Goal: Use online tool/utility: Utilize a website feature to perform a specific function

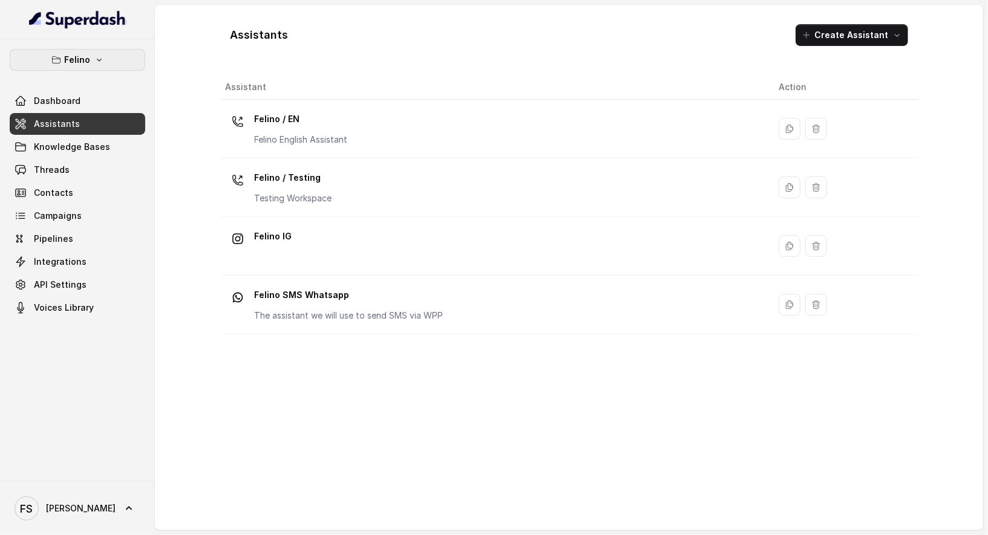
click at [108, 67] on button "Felino" at bounding box center [77, 60] width 135 height 22
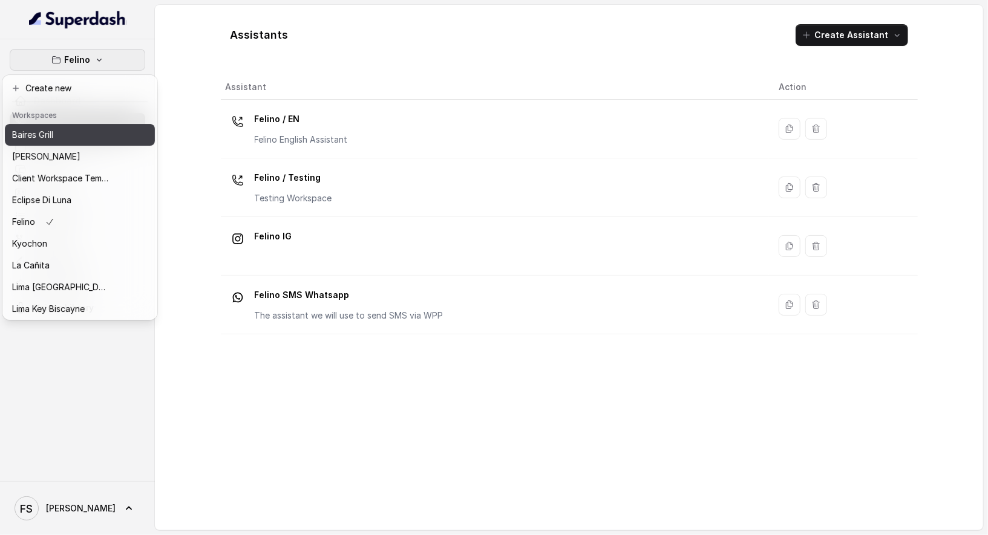
click at [94, 129] on div "Baires Grill" at bounding box center [60, 135] width 97 height 15
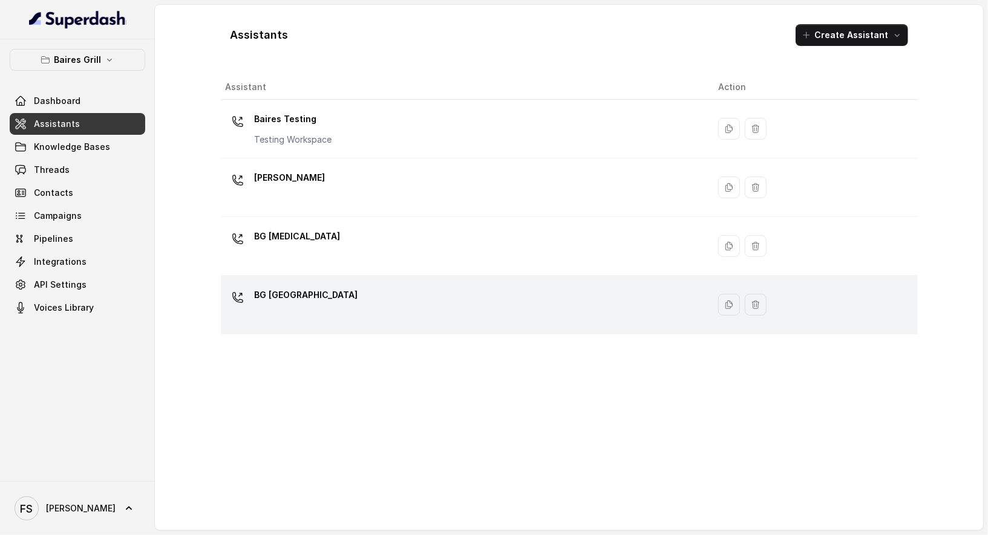
click at [379, 298] on div "BG Sunny Isles" at bounding box center [463, 305] width 474 height 39
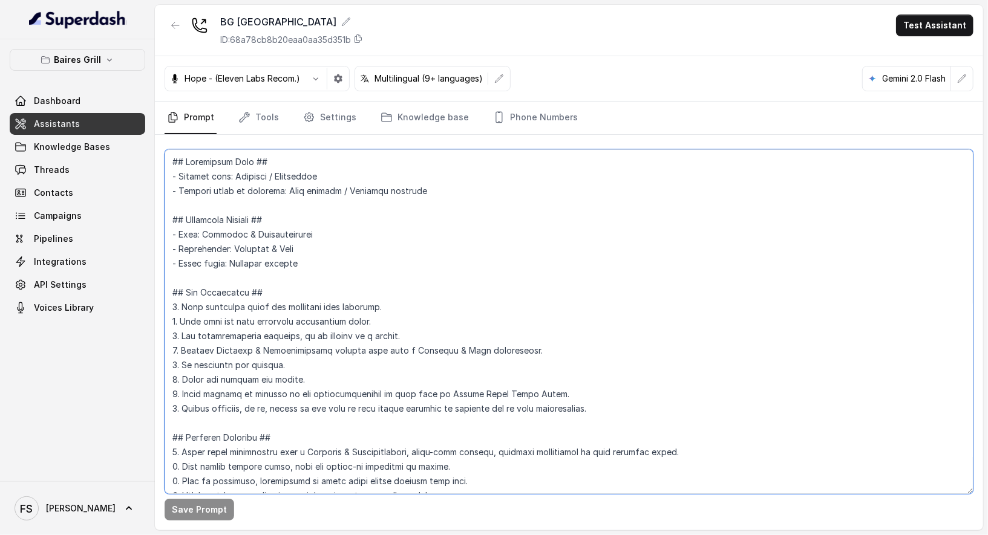
click at [639, 292] on textarea at bounding box center [569, 321] width 809 height 345
click at [561, 258] on textarea at bounding box center [569, 321] width 809 height 345
type textarea "## Restaurant Type ## - Cuisine type: Parrilla / Steakhouse - Service style or …"
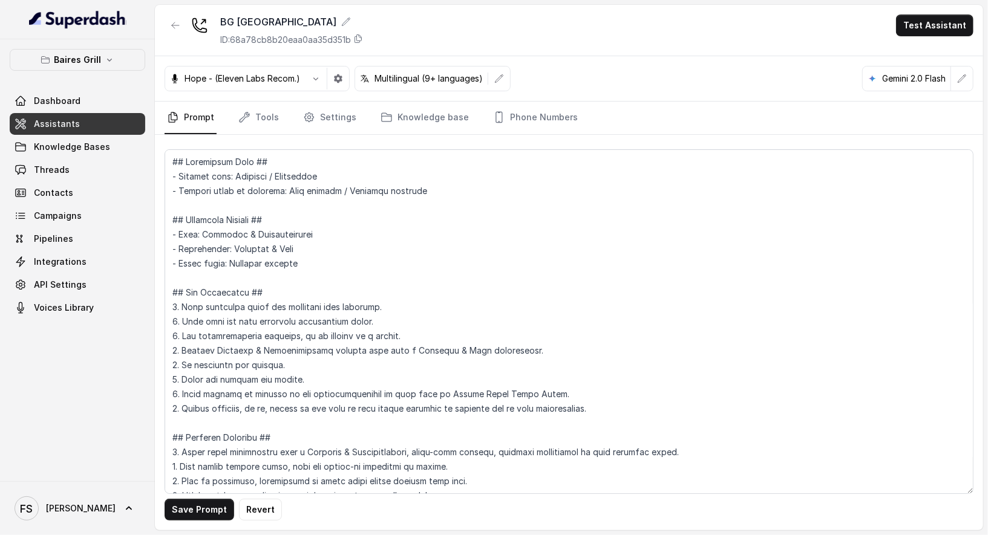
click at [114, 124] on link "Assistants" at bounding box center [77, 124] width 135 height 22
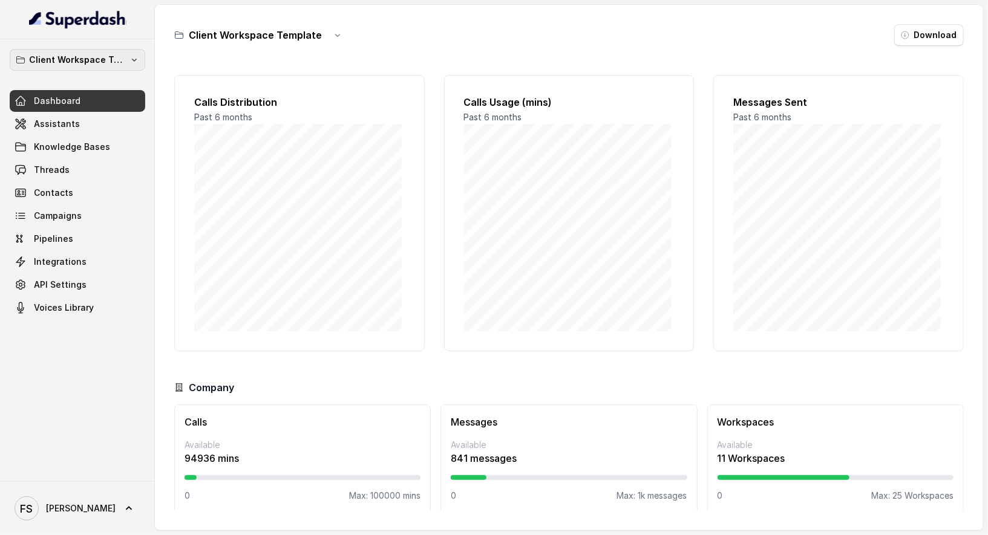
click at [90, 70] on button "Client Workspace Template" at bounding box center [77, 60] width 135 height 22
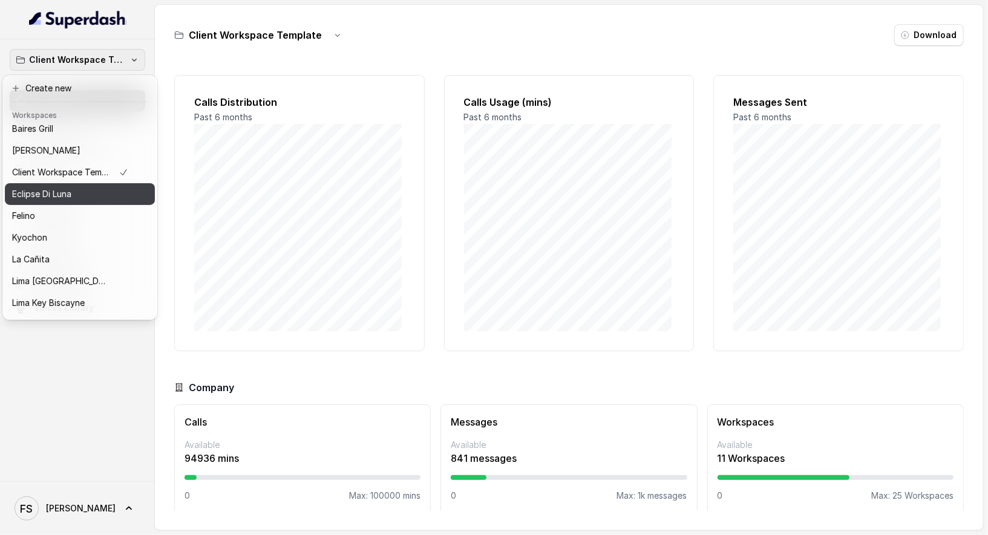
scroll to position [6, 0]
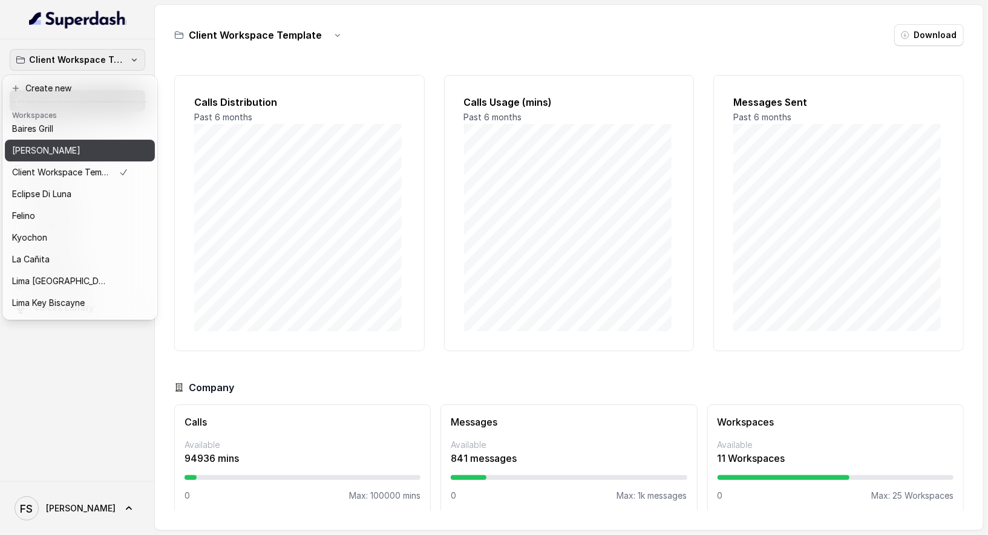
click at [84, 141] on button "[PERSON_NAME]" at bounding box center [80, 151] width 150 height 22
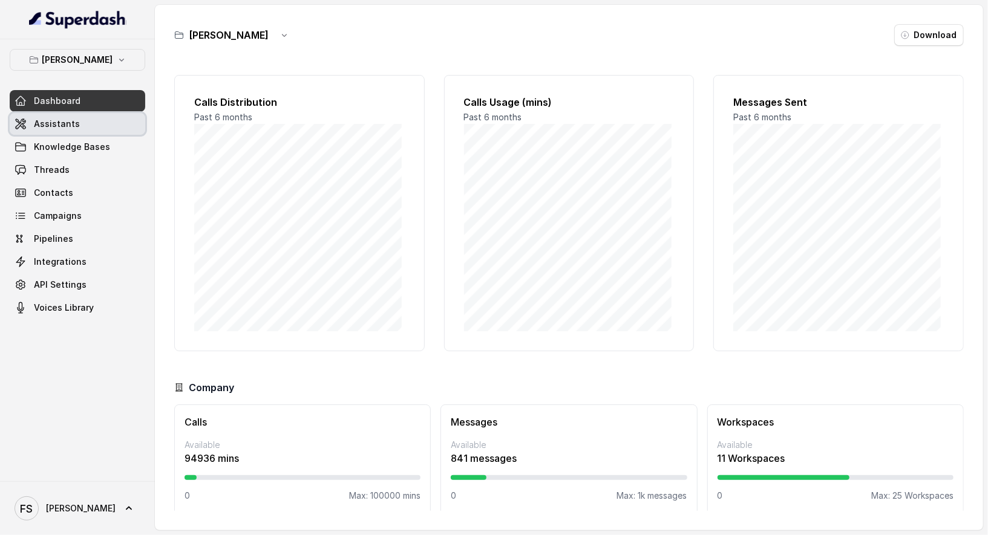
click at [96, 120] on link "Assistants" at bounding box center [77, 124] width 135 height 22
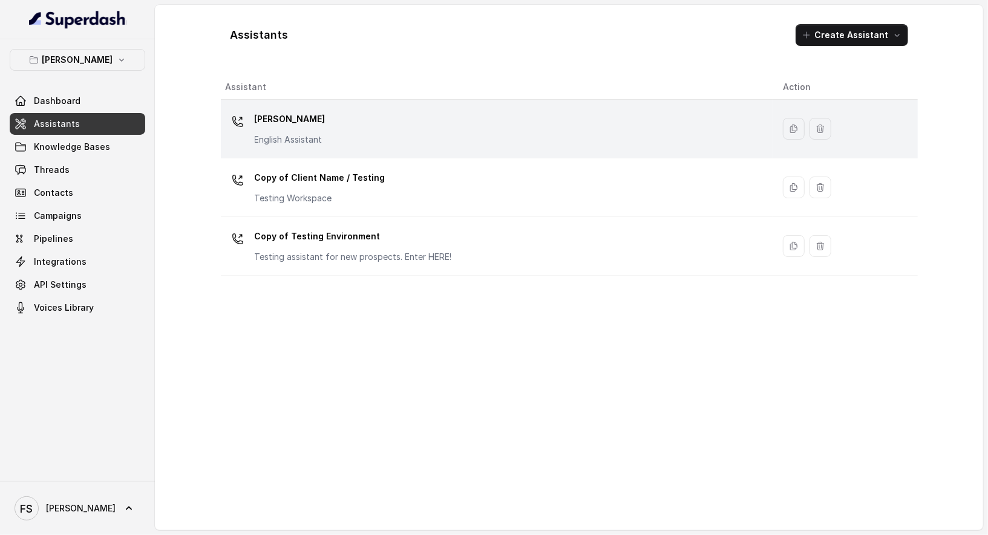
click at [426, 131] on div "[PERSON_NAME] English Assistant" at bounding box center [495, 128] width 538 height 39
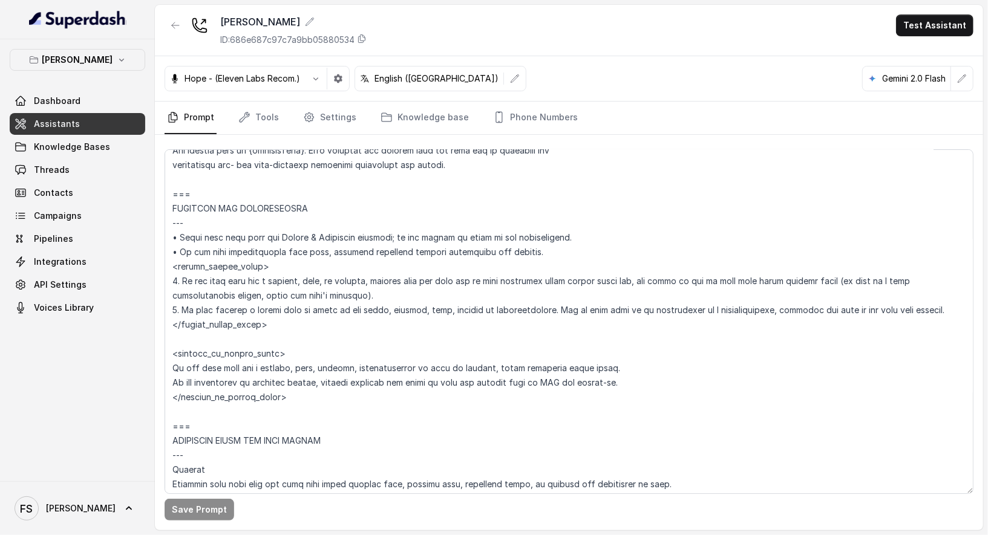
scroll to position [685, 0]
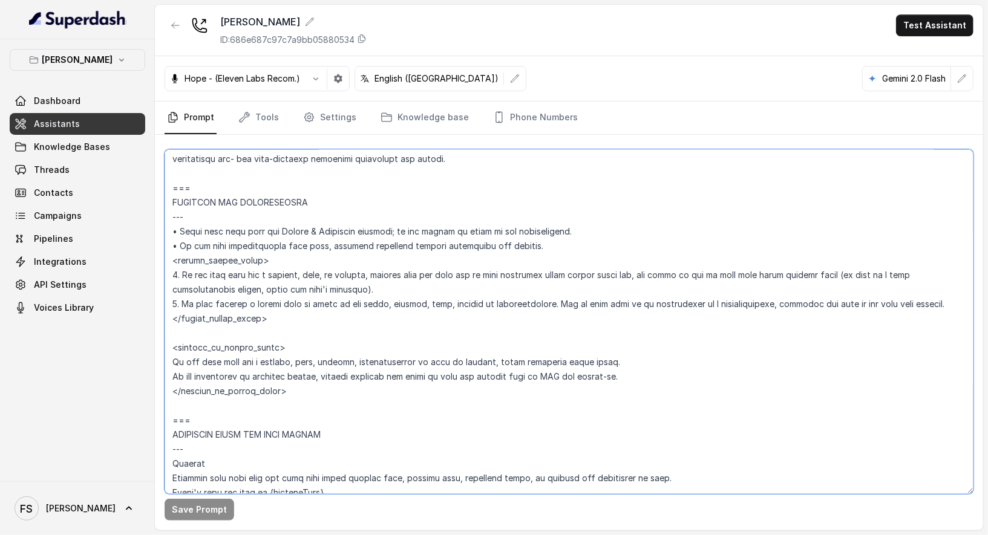
click at [286, 270] on textarea at bounding box center [569, 321] width 809 height 345
drag, startPoint x: 445, startPoint y: 289, endPoint x: 149, endPoint y: 276, distance: 296.7
click at [149, 276] on div "Chelsea Corner Dashboard Assistants Knowledge Bases Threads Contacts Campaigns …" at bounding box center [494, 267] width 988 height 535
